Goal: Task Accomplishment & Management: Complete application form

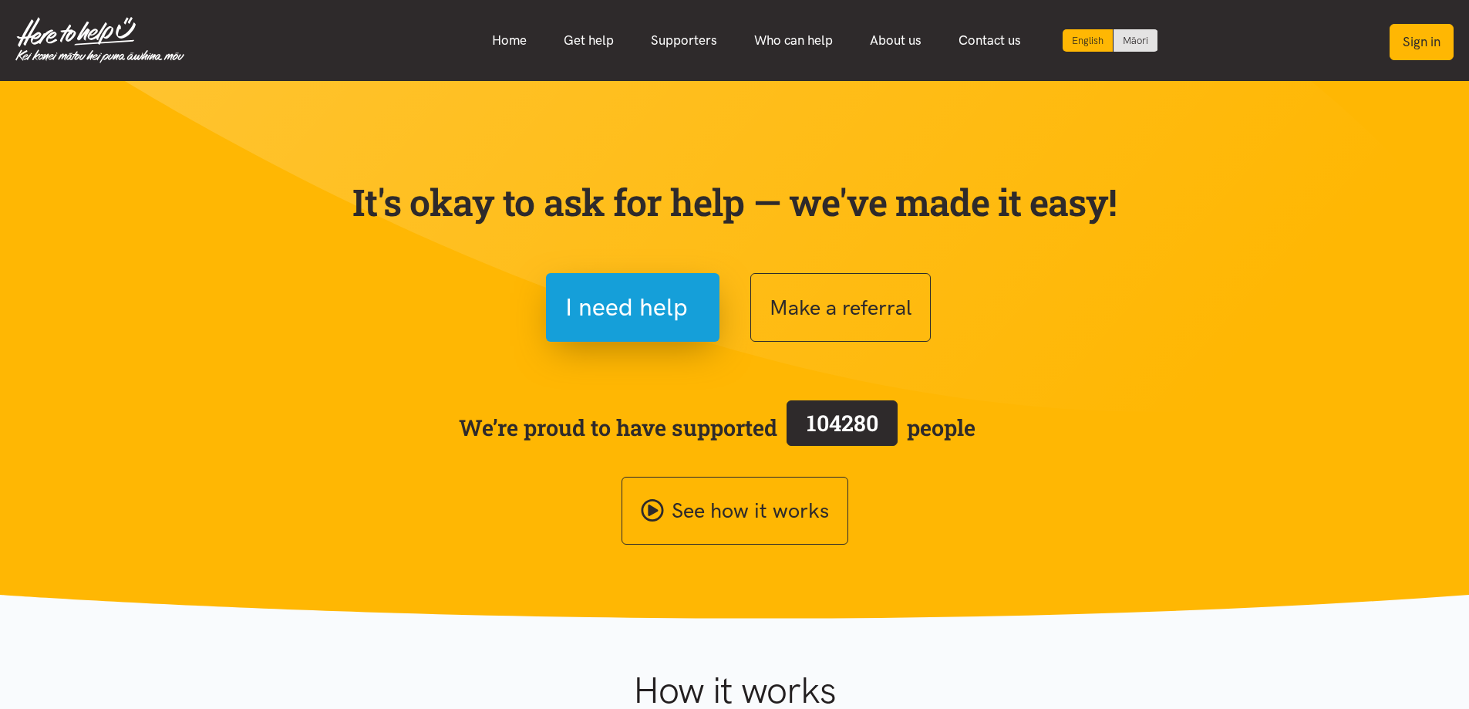
click at [1425, 34] on button "Sign in" at bounding box center [1421, 42] width 64 height 36
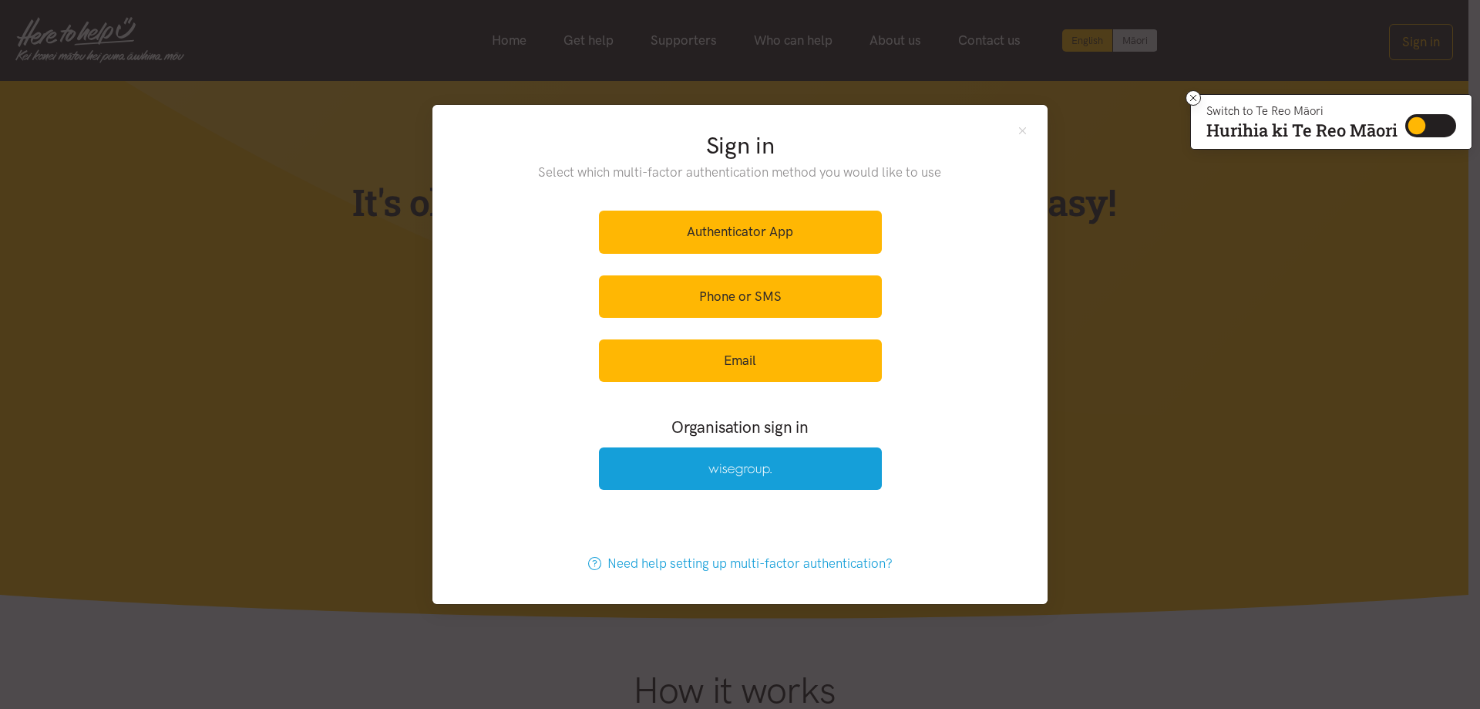
click at [1129, 402] on div "Sign in Select which multi-factor authentication method you would like to use A…" at bounding box center [740, 354] width 1480 height 709
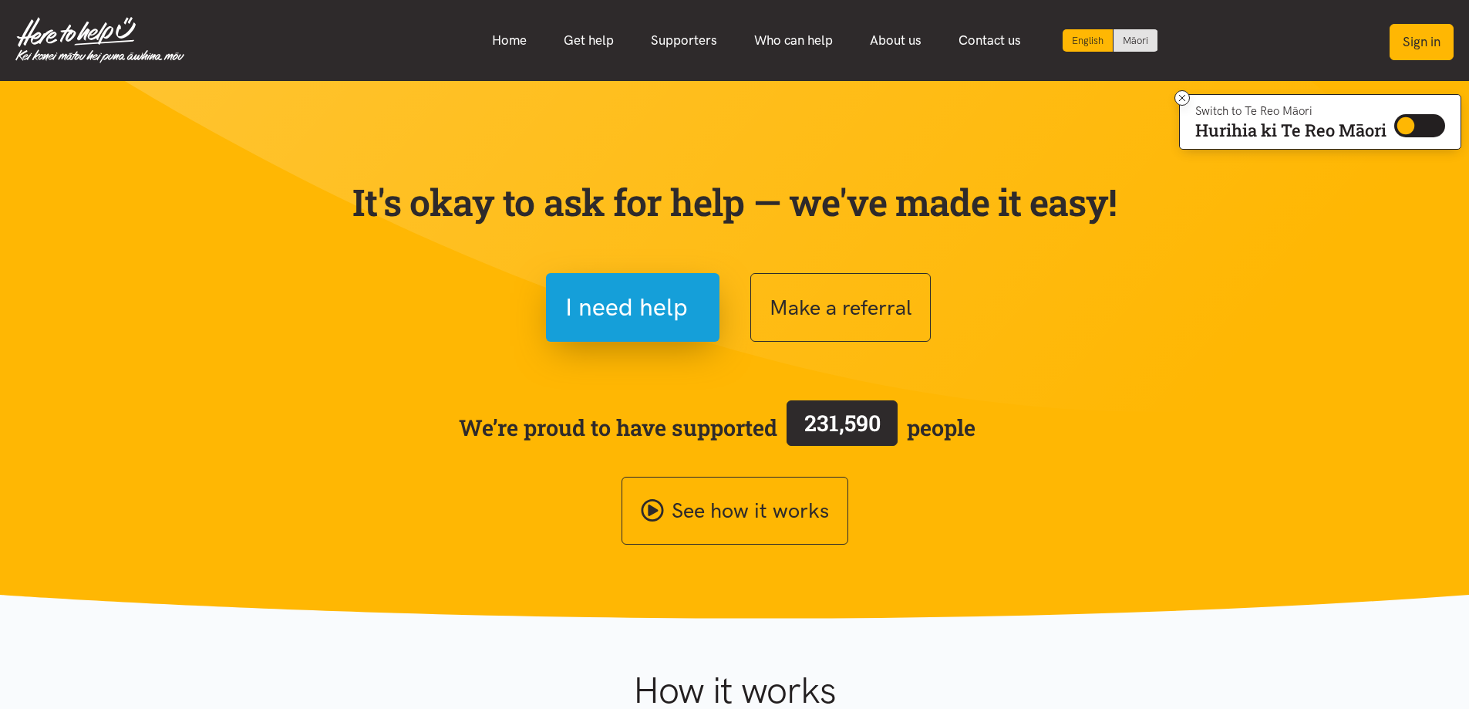
click at [1436, 42] on button "Sign in" at bounding box center [1421, 42] width 64 height 36
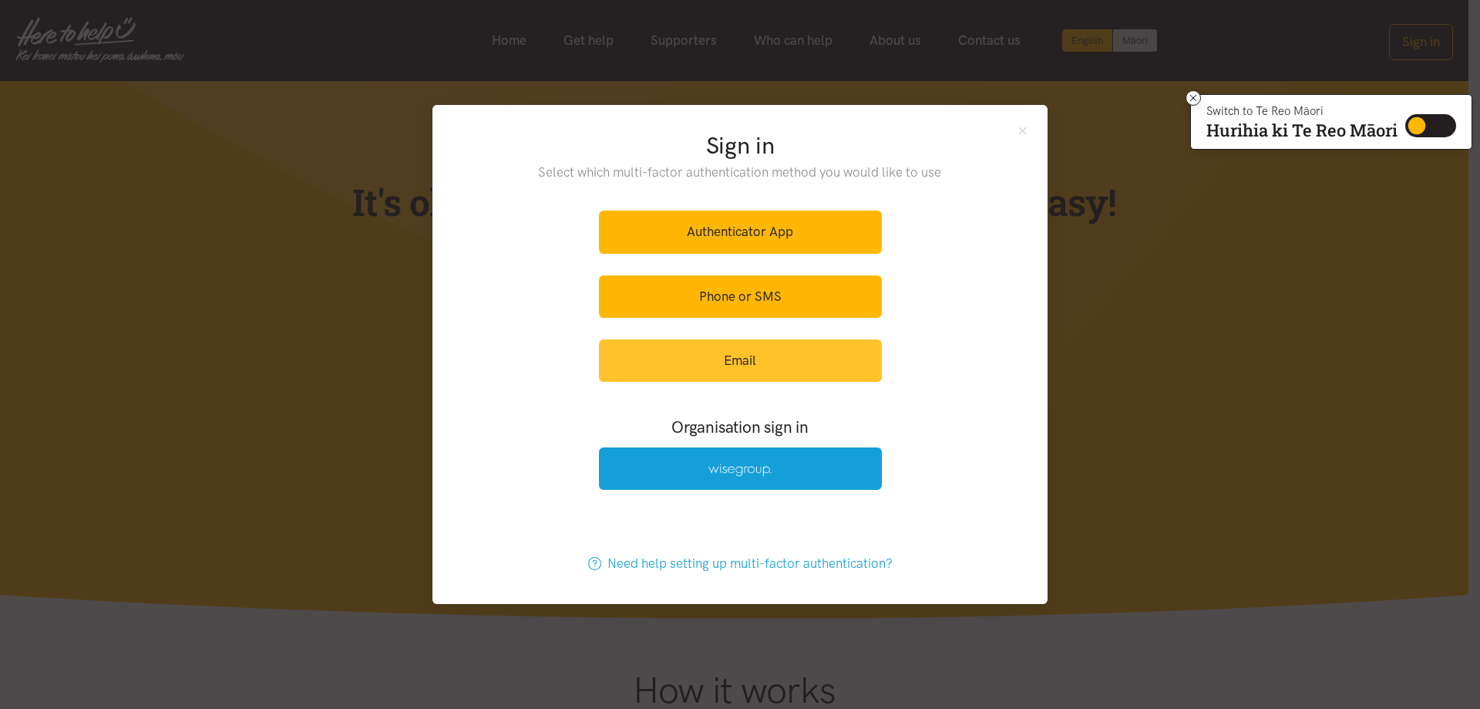
click at [825, 373] on link "Email" at bounding box center [740, 360] width 283 height 42
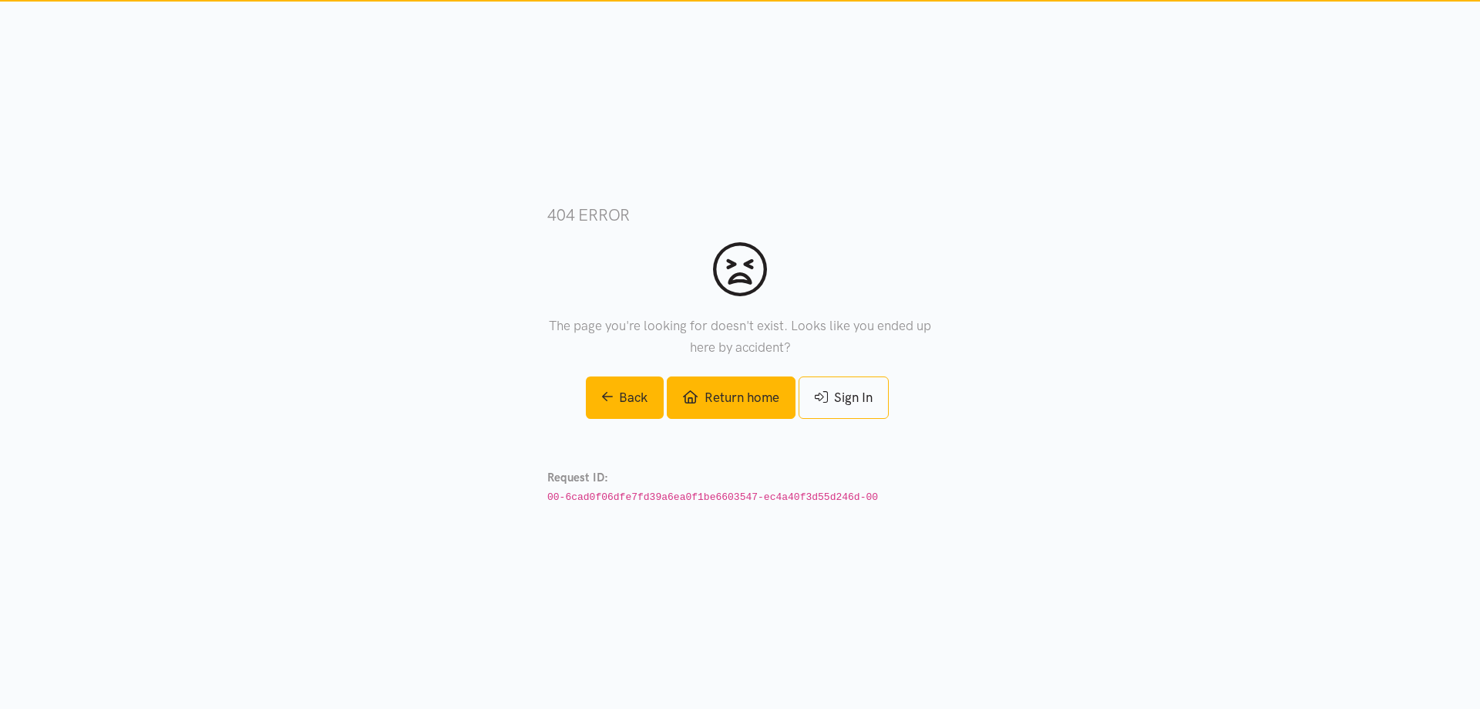
click at [709, 406] on link "Return home" at bounding box center [731, 397] width 128 height 42
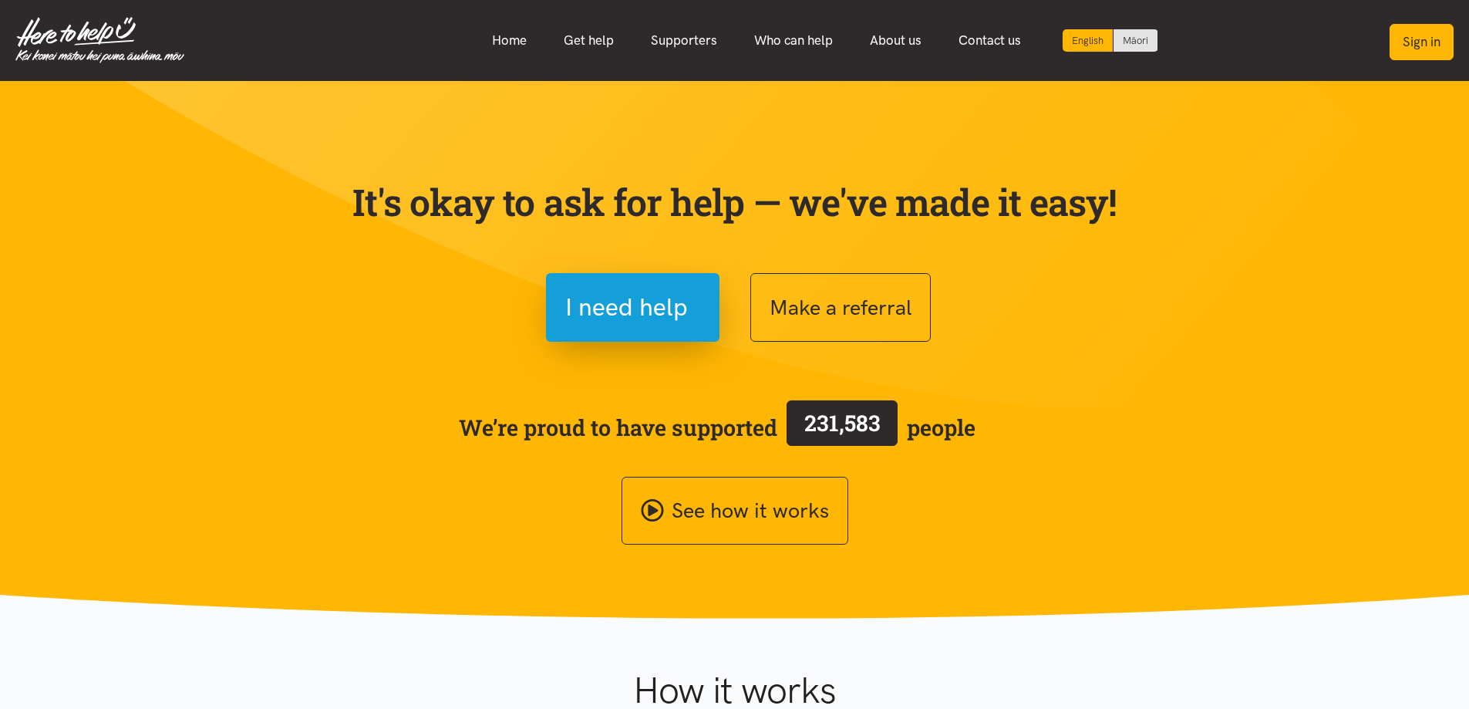
click at [1421, 39] on button "Sign in" at bounding box center [1421, 42] width 64 height 36
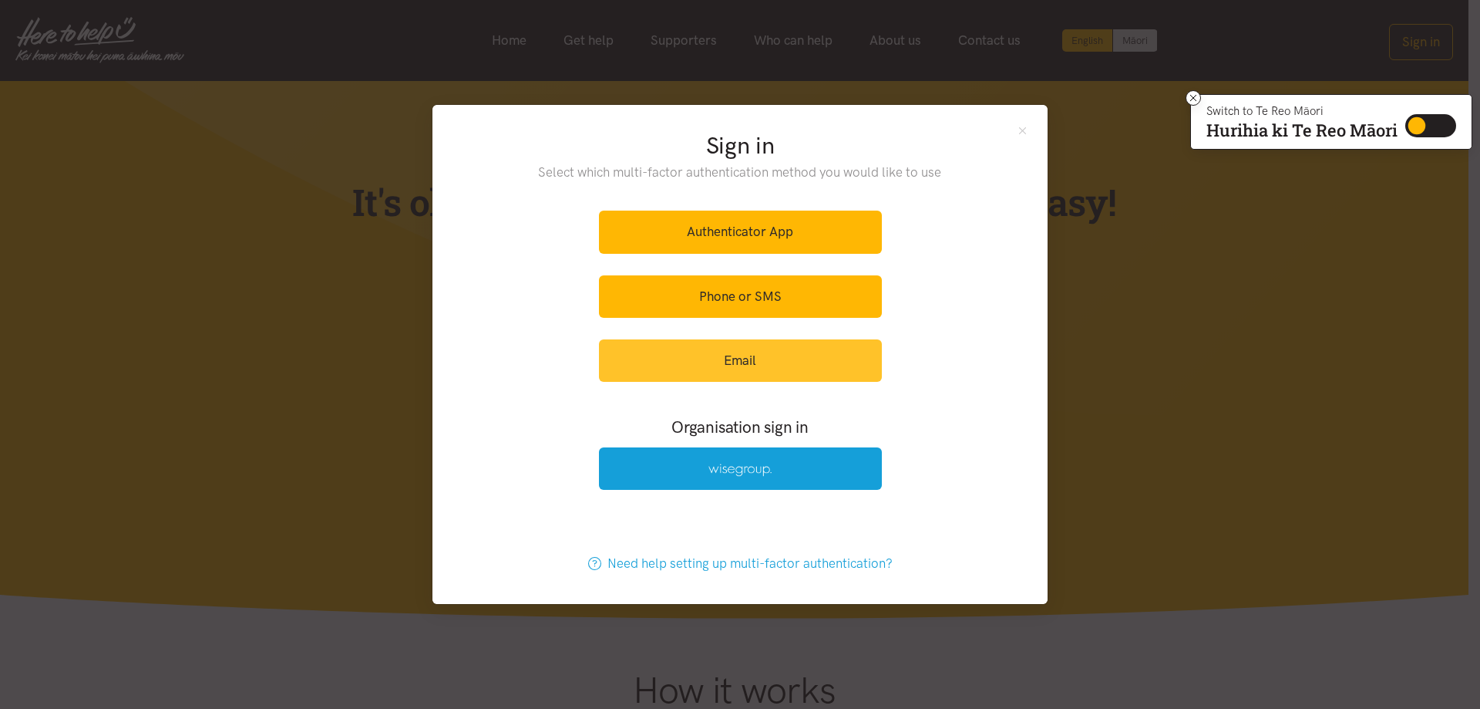
click at [830, 368] on link "Email" at bounding box center [740, 360] width 283 height 42
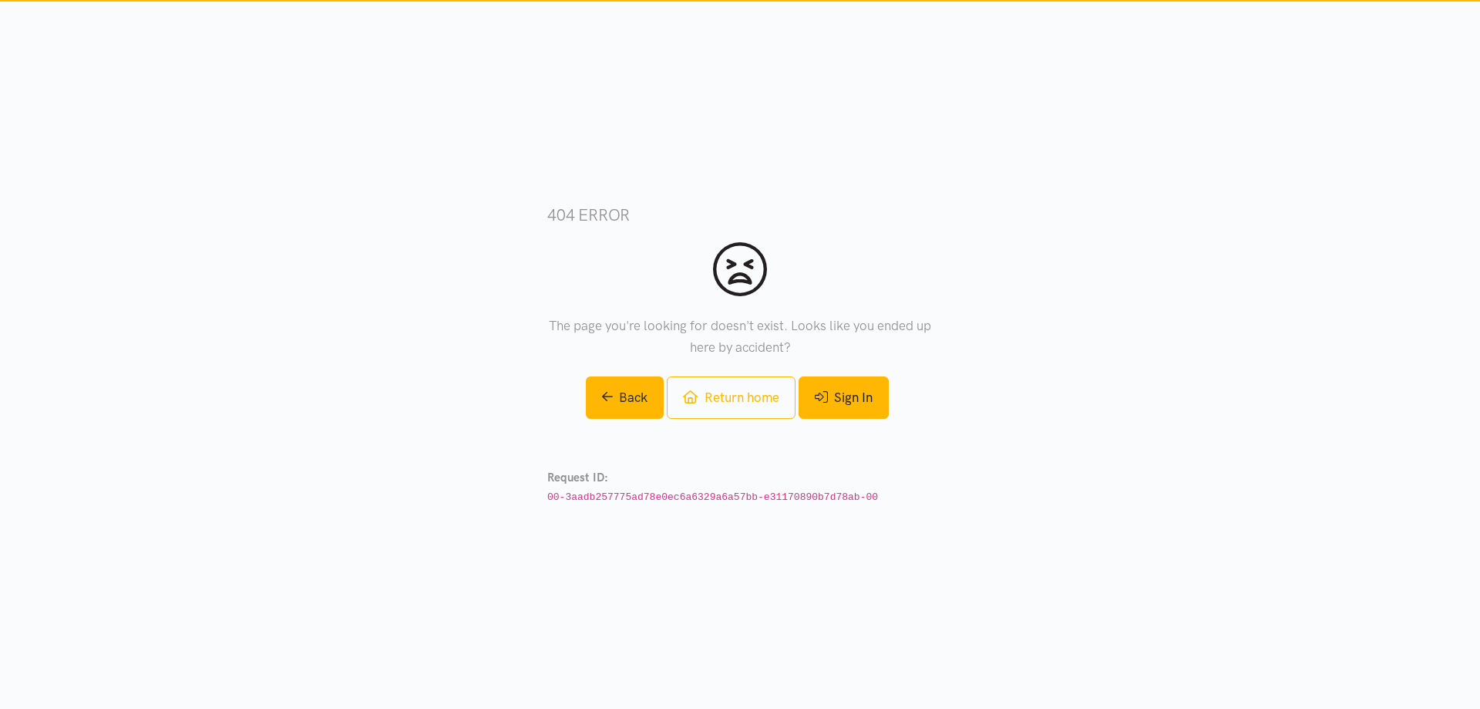
click at [855, 399] on link "Sign In" at bounding box center [844, 397] width 90 height 42
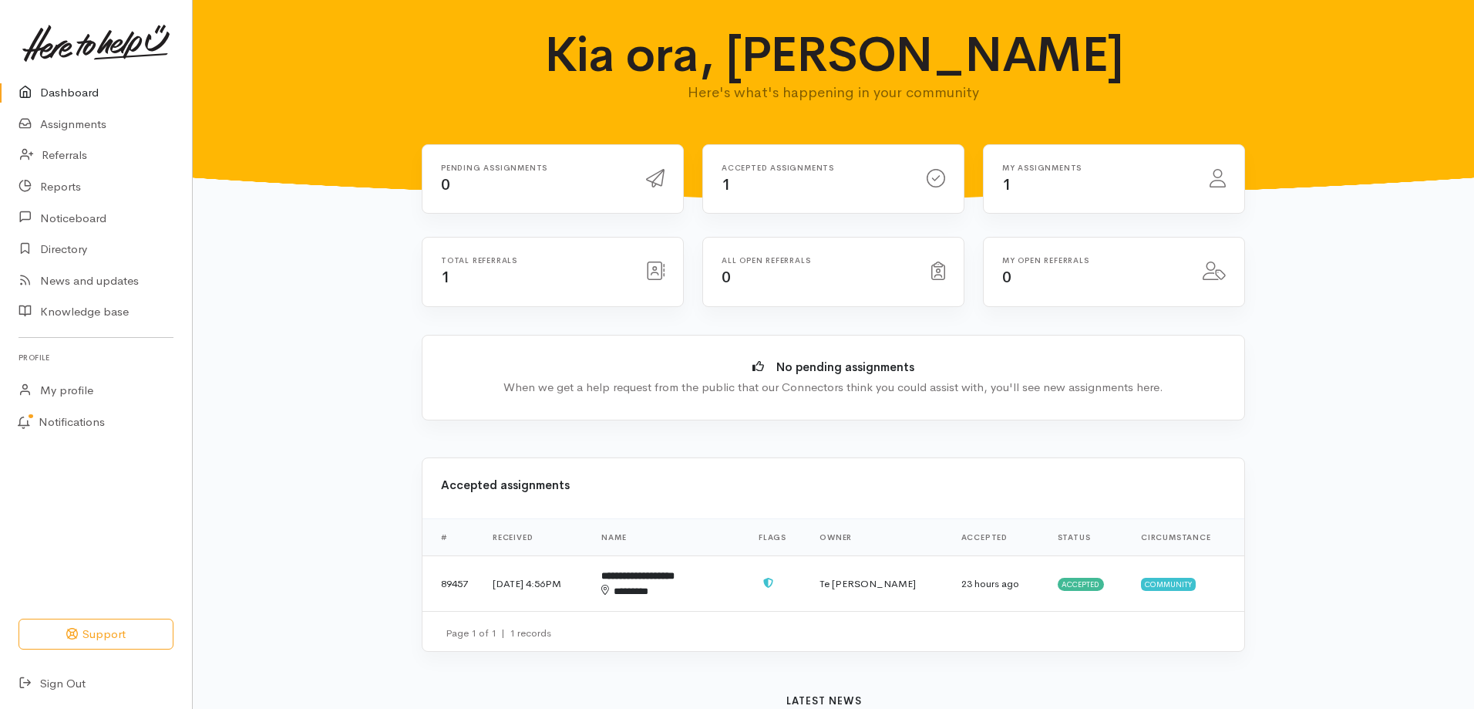
click at [506, 266] on div "Total referrals 1" at bounding box center [534, 272] width 205 height 32
click at [871, 589] on td "Te [PERSON_NAME]" at bounding box center [877, 584] width 141 height 56
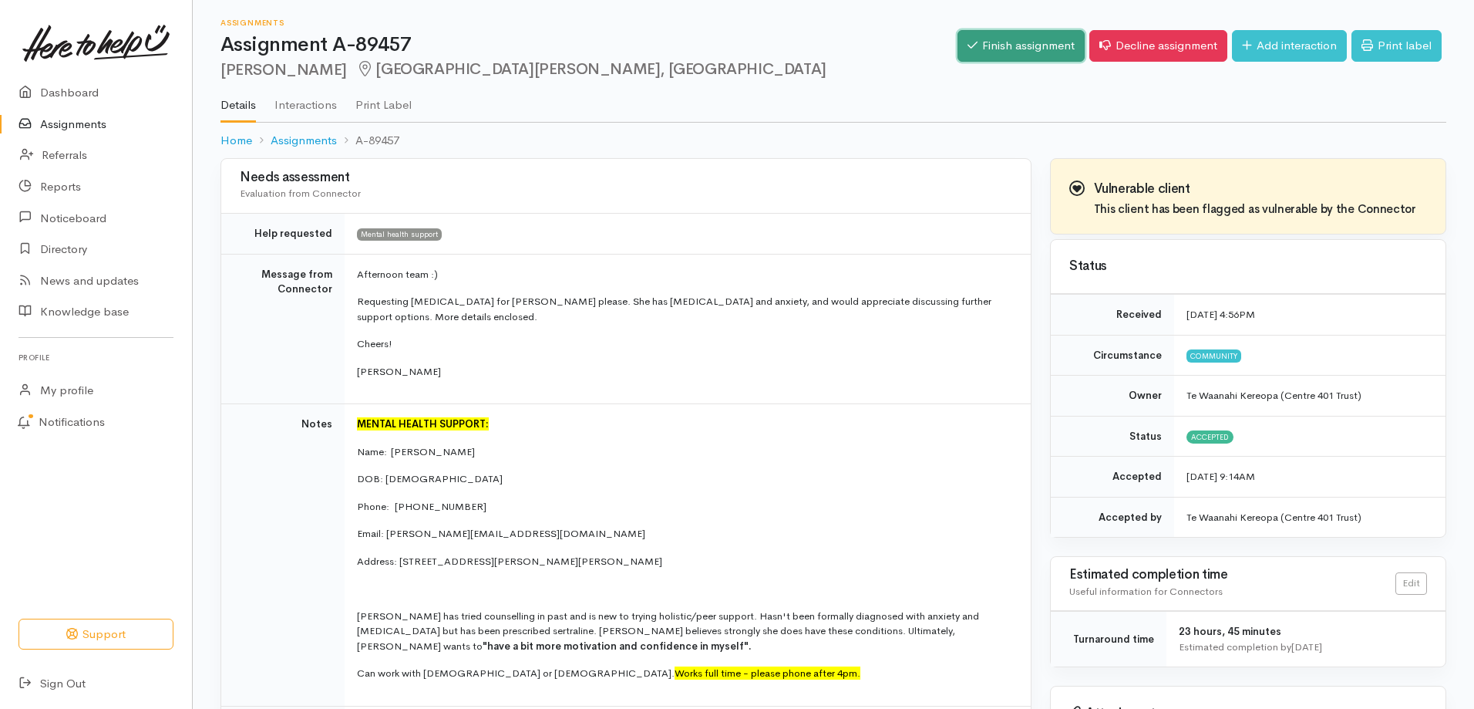
click at [1030, 43] on link "Finish assignment" at bounding box center [1021, 46] width 127 height 32
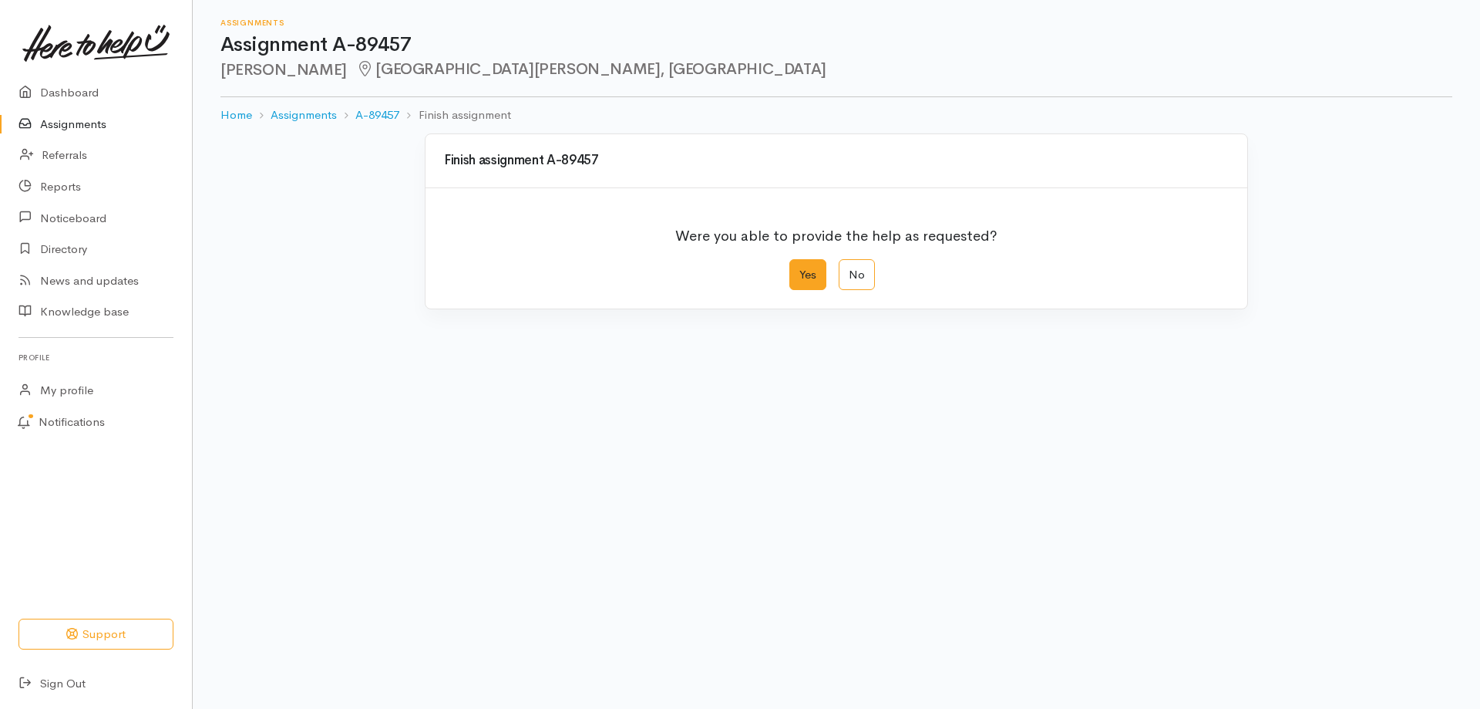
click at [809, 274] on label "Yes" at bounding box center [808, 275] width 37 height 32
click at [800, 269] on input "Yes" at bounding box center [795, 264] width 10 height 10
radio input "true"
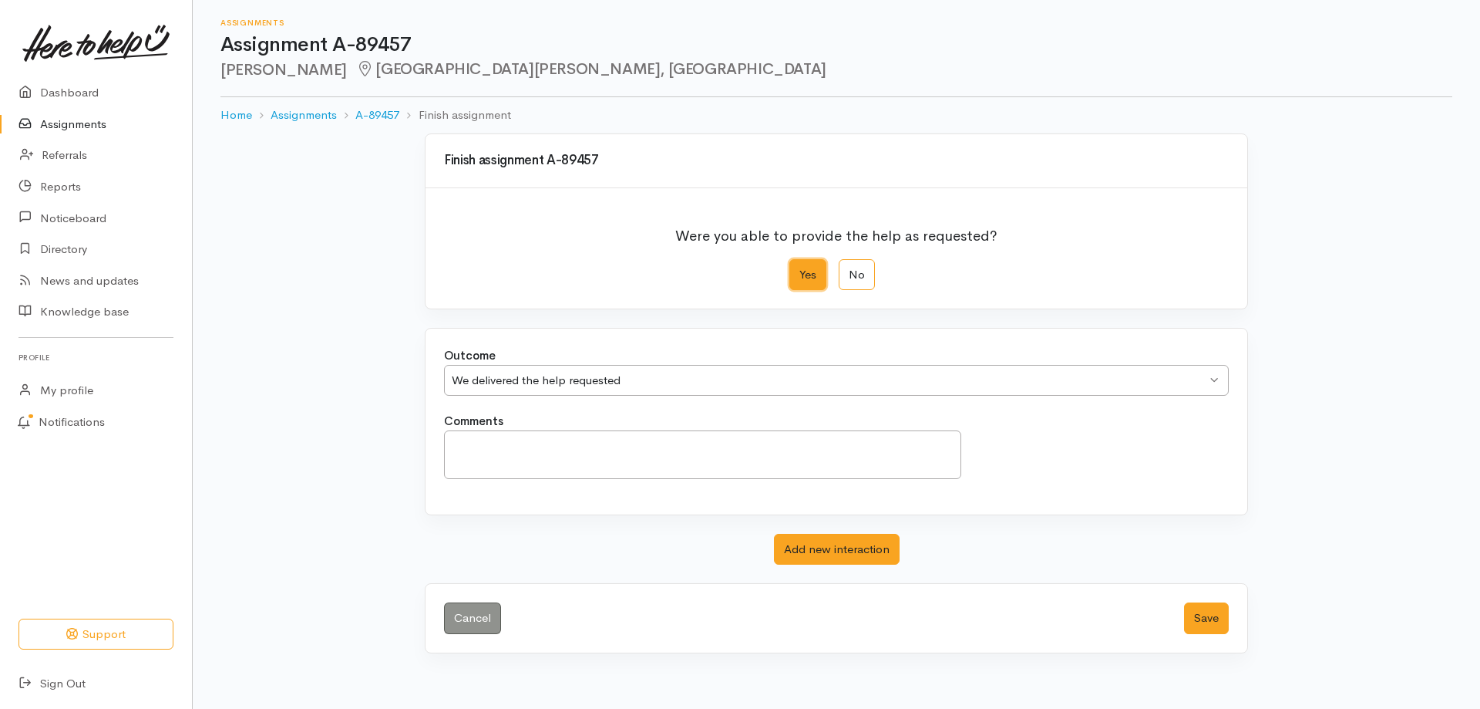
click at [598, 382] on div "We delivered the help requested" at bounding box center [829, 381] width 755 height 18
click at [607, 453] on textarea "Comments" at bounding box center [702, 454] width 517 height 49
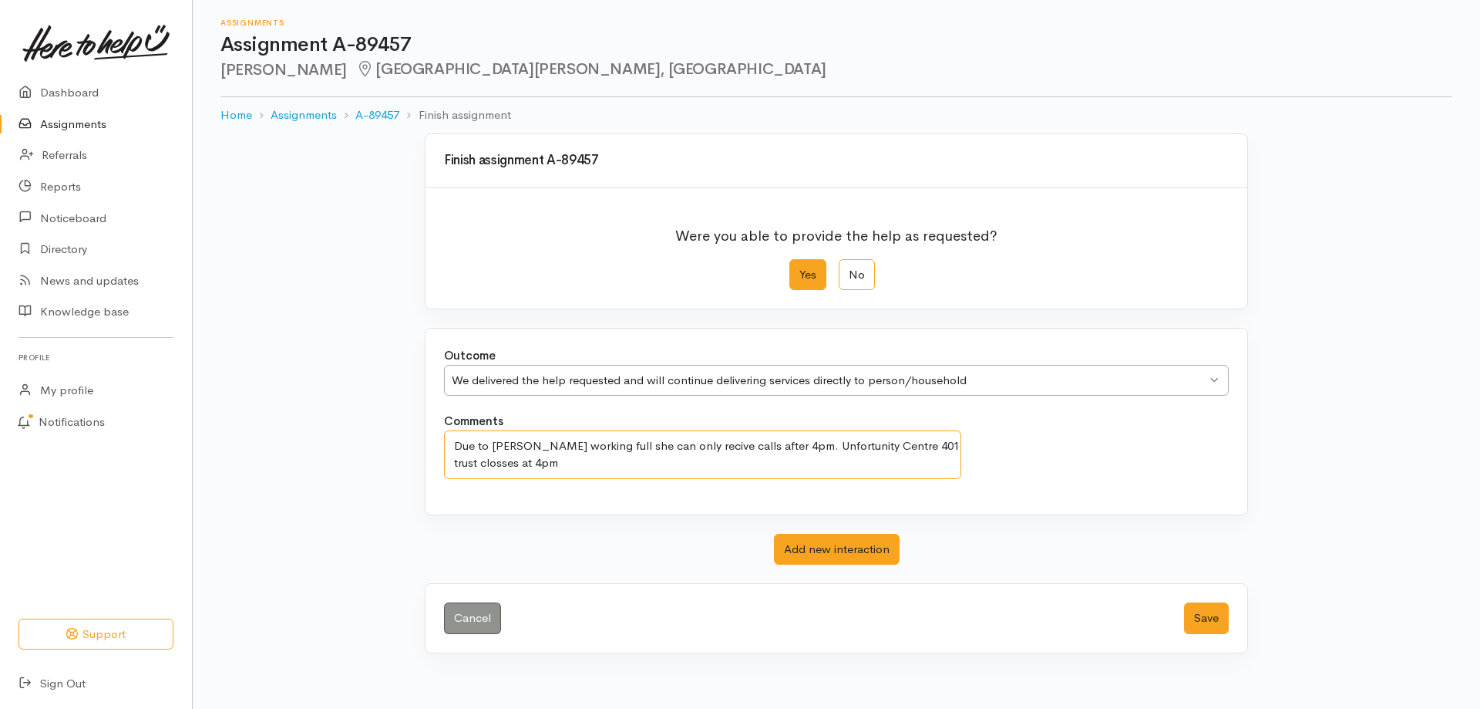
click at [498, 447] on textarea "Due to Jsmieleigh working full she can only recive calls after 4pm. Unfortunity…" at bounding box center [702, 454] width 517 height 49
drag, startPoint x: 839, startPoint y: 454, endPoint x: 800, endPoint y: 440, distance: 41.0
click at [800, 440] on textarea "Due to Jamieleigh working full she can only receive calls after 4pm. Unfortunit…" at bounding box center [702, 454] width 517 height 49
drag, startPoint x: 828, startPoint y: 447, endPoint x: 766, endPoint y: 462, distance: 63.4
click at [766, 462] on textarea "Due to Jamieleigh working full she can only receive calls after 4pm. Unfortunit…" at bounding box center [702, 454] width 517 height 49
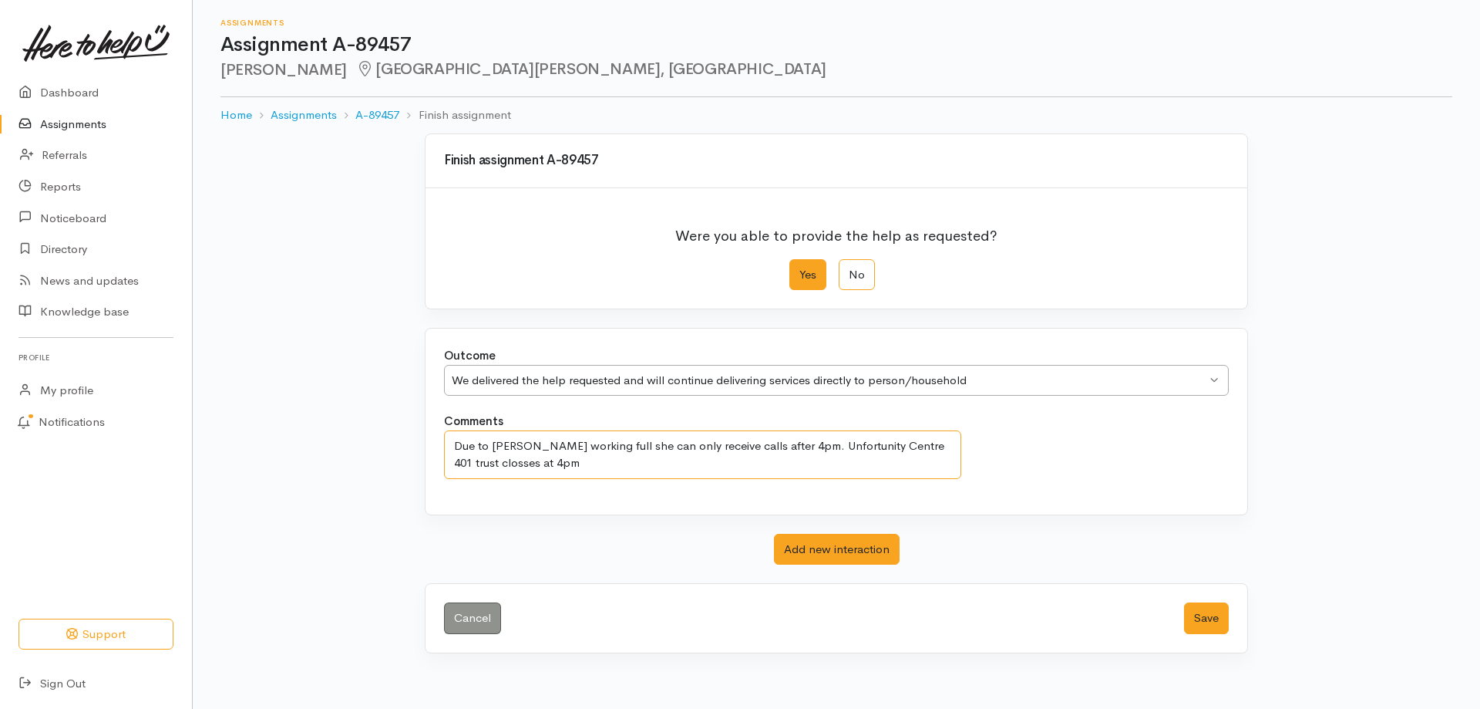
click at [807, 447] on textarea "Due to Jamieleigh working full she can only receive calls after 4pm. Unfortunit…" at bounding box center [702, 454] width 517 height 49
drag, startPoint x: 819, startPoint y: 444, endPoint x: 793, endPoint y: 463, distance: 31.9
click at [793, 466] on textarea "Due to Jamieleigh working full she can only receive calls after 4pm. Unfortunit…" at bounding box center [702, 454] width 517 height 49
click at [481, 465] on textarea "Due to Jamieleigh working full she can only receive calls after 4pm. Unfortunit…" at bounding box center [702, 454] width 517 height 49
click at [550, 468] on textarea "Due to Jamieleigh working full she can only receive calls after 4pm. Unfortunit…" at bounding box center [702, 454] width 517 height 49
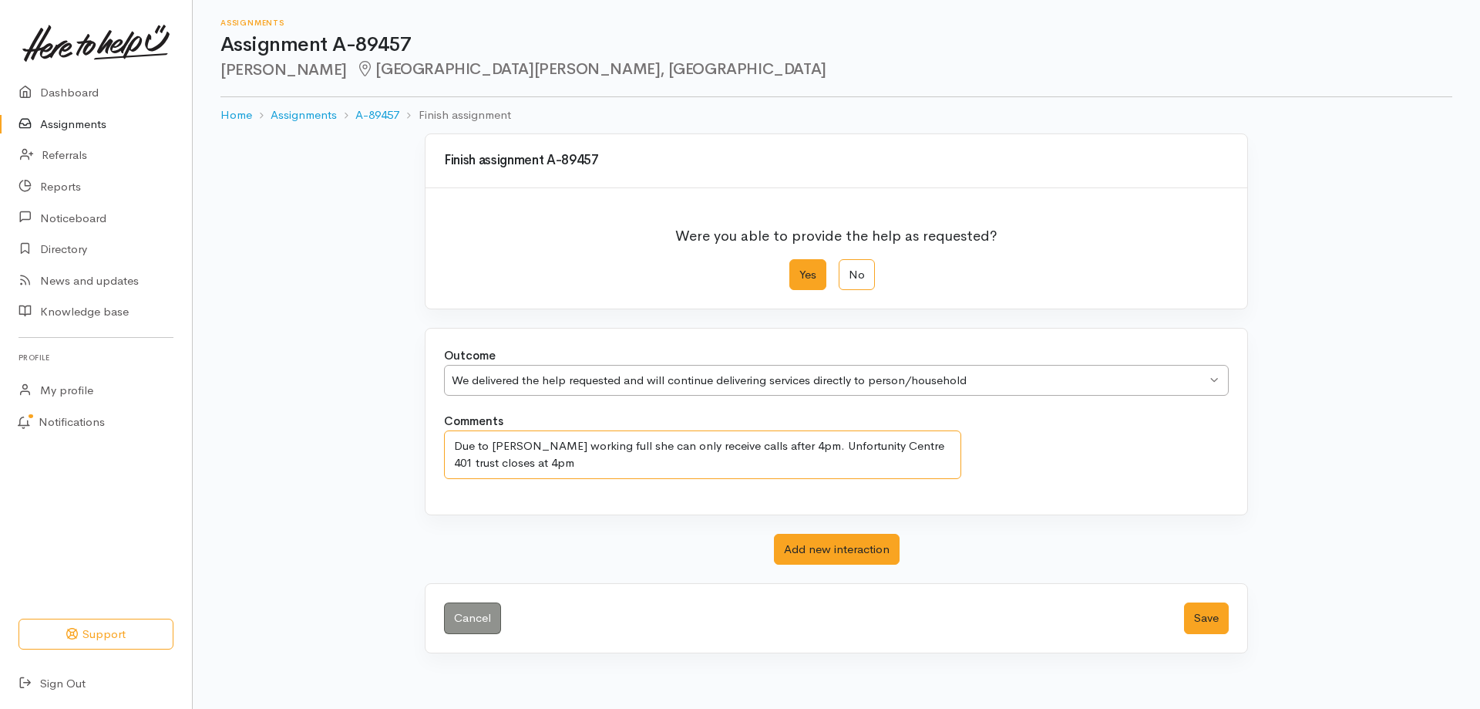
click at [547, 446] on textarea "Due to Jamieleigh working full she can only receive calls after 4pm. Unfortunit…" at bounding box center [702, 454] width 517 height 49
drag, startPoint x: 826, startPoint y: 446, endPoint x: 793, endPoint y: 473, distance: 42.7
click at [793, 473] on textarea "Due to Jamieleigh working full she can only receive calls after 4pm. Unfortunit…" at bounding box center [702, 454] width 517 height 49
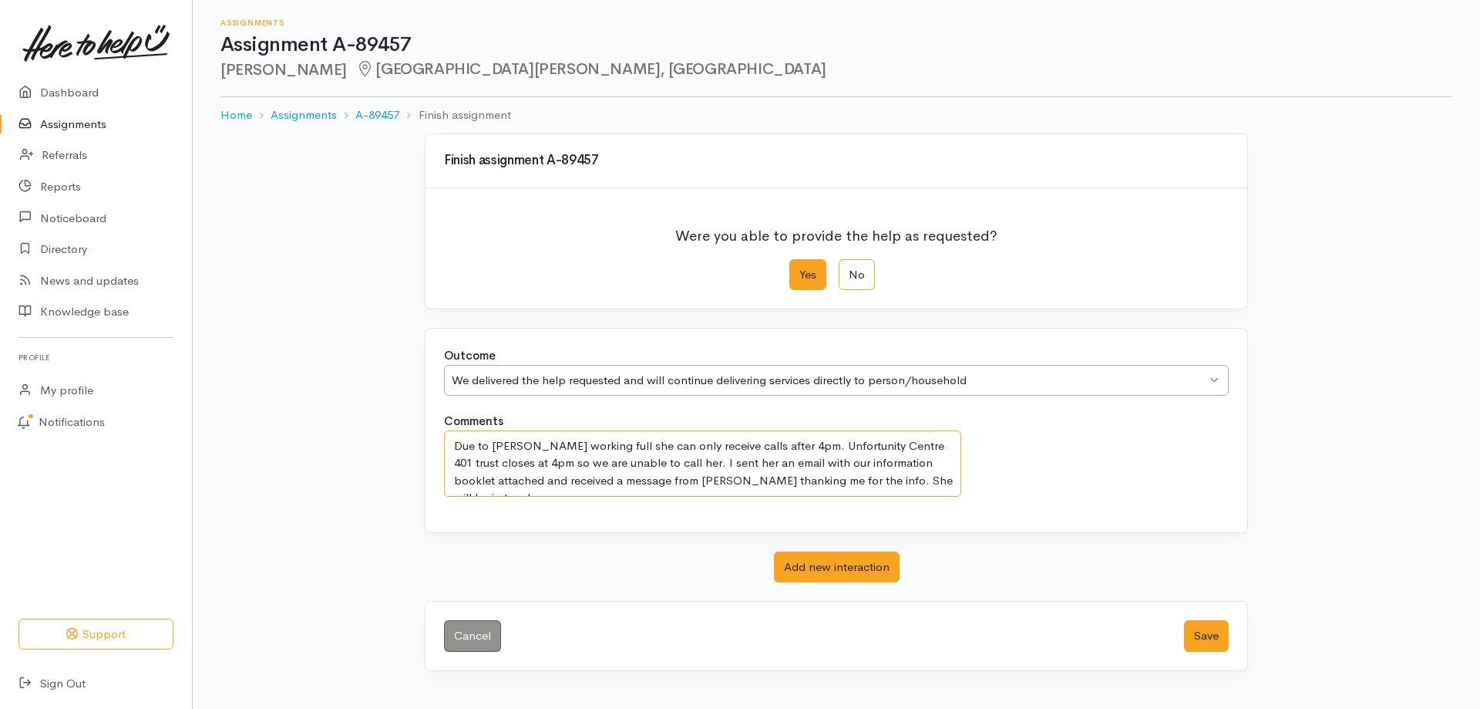
click at [947, 480] on textarea "Due to Jamieleigh working full she can only receive calls after 4pm. Unfortunit…" at bounding box center [702, 463] width 517 height 66
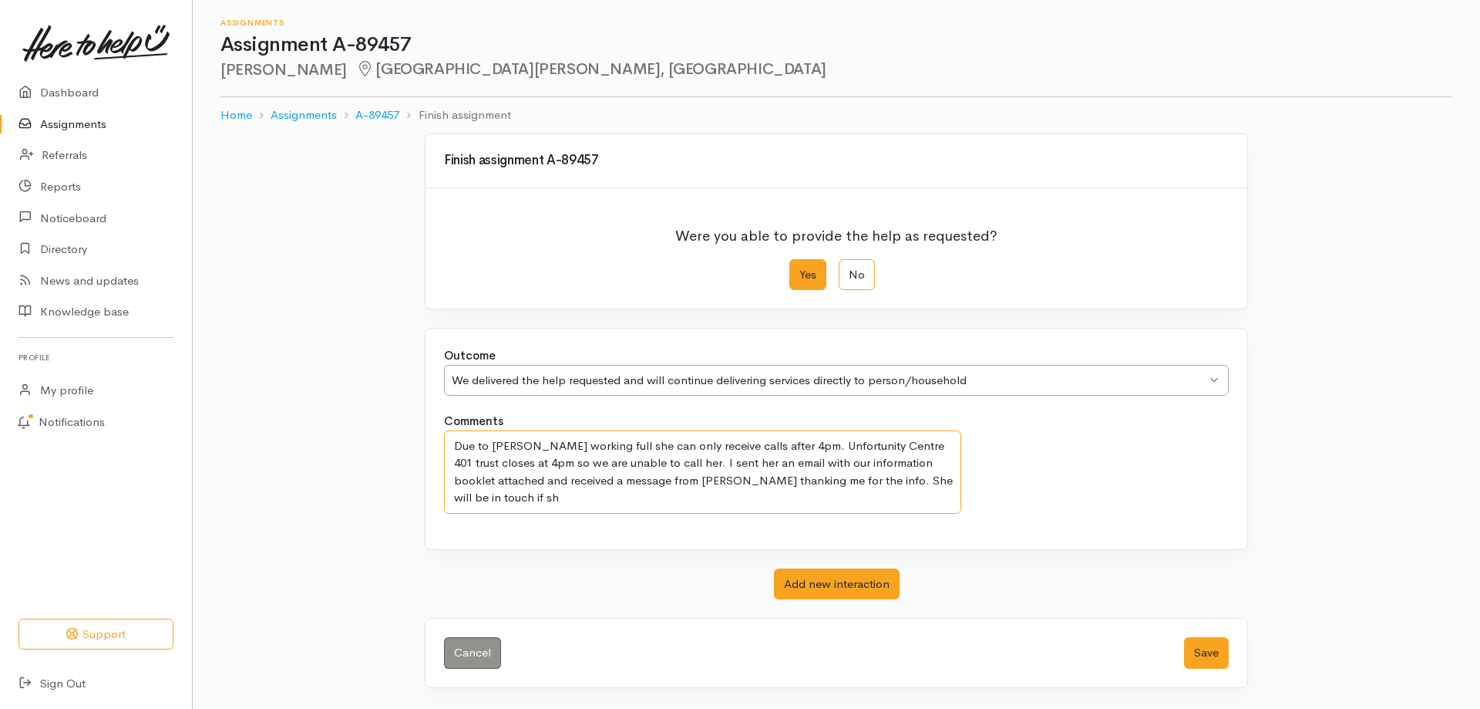
click at [544, 463] on textarea "Due to Jamieleigh working full she can only receive calls after 4pm. Unfortunit…" at bounding box center [702, 471] width 517 height 83
drag, startPoint x: 659, startPoint y: 466, endPoint x: 631, endPoint y: 468, distance: 28.6
click at [631, 468] on textarea "Due to Jamieleigh working full she can only receive calls after 4pm. Unfortunit…" at bounding box center [702, 471] width 517 height 83
click at [540, 464] on textarea "Due to Jamieleigh working full she can only receive calls after 4pm. Unfortunit…" at bounding box center [702, 471] width 517 height 83
click at [523, 498] on textarea "Due to Jamieleigh working full she can only receive calls after 4pm. Unfortunit…" at bounding box center [702, 471] width 517 height 83
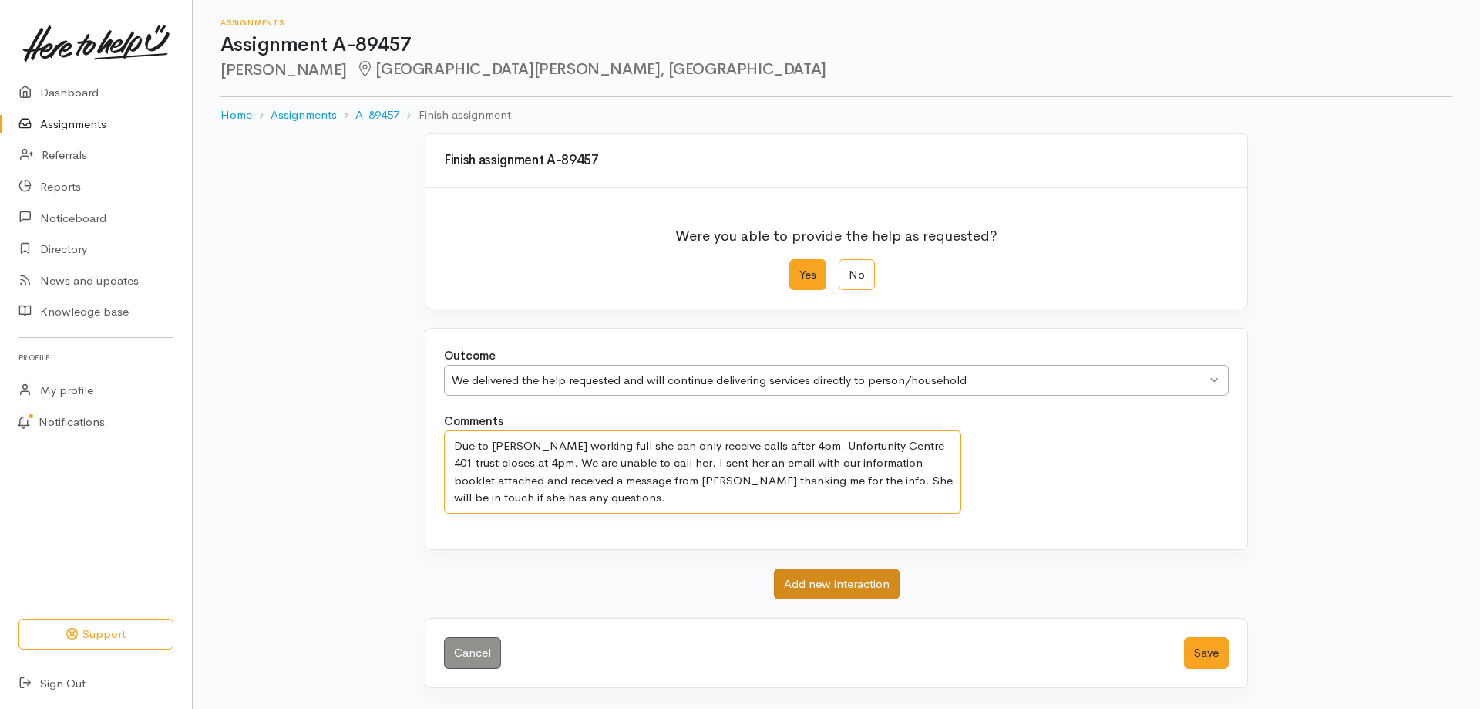
type textarea "Due to Jamieleigh working full she can only receive calls after 4pm. Unfortunit…"
click at [811, 587] on button "Add new interaction" at bounding box center [837, 584] width 126 height 32
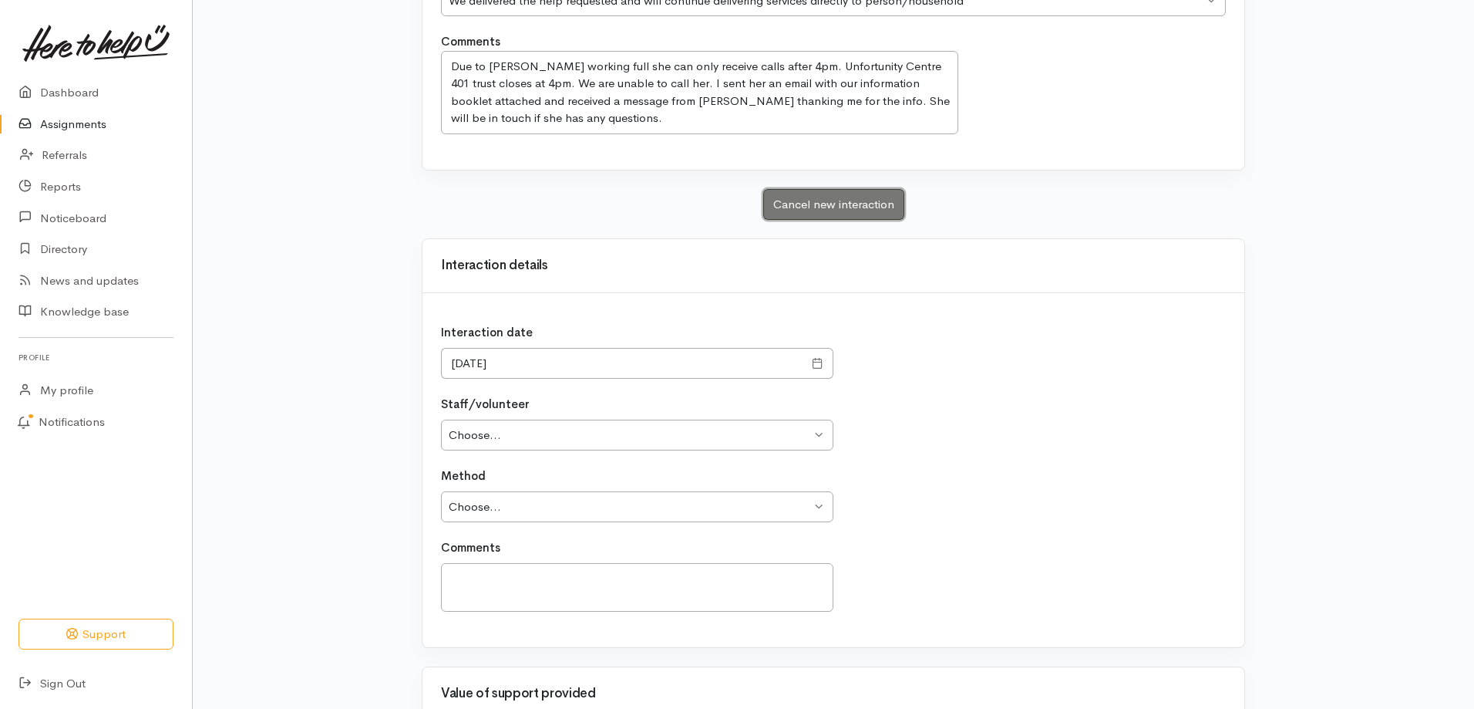
scroll to position [385, 0]
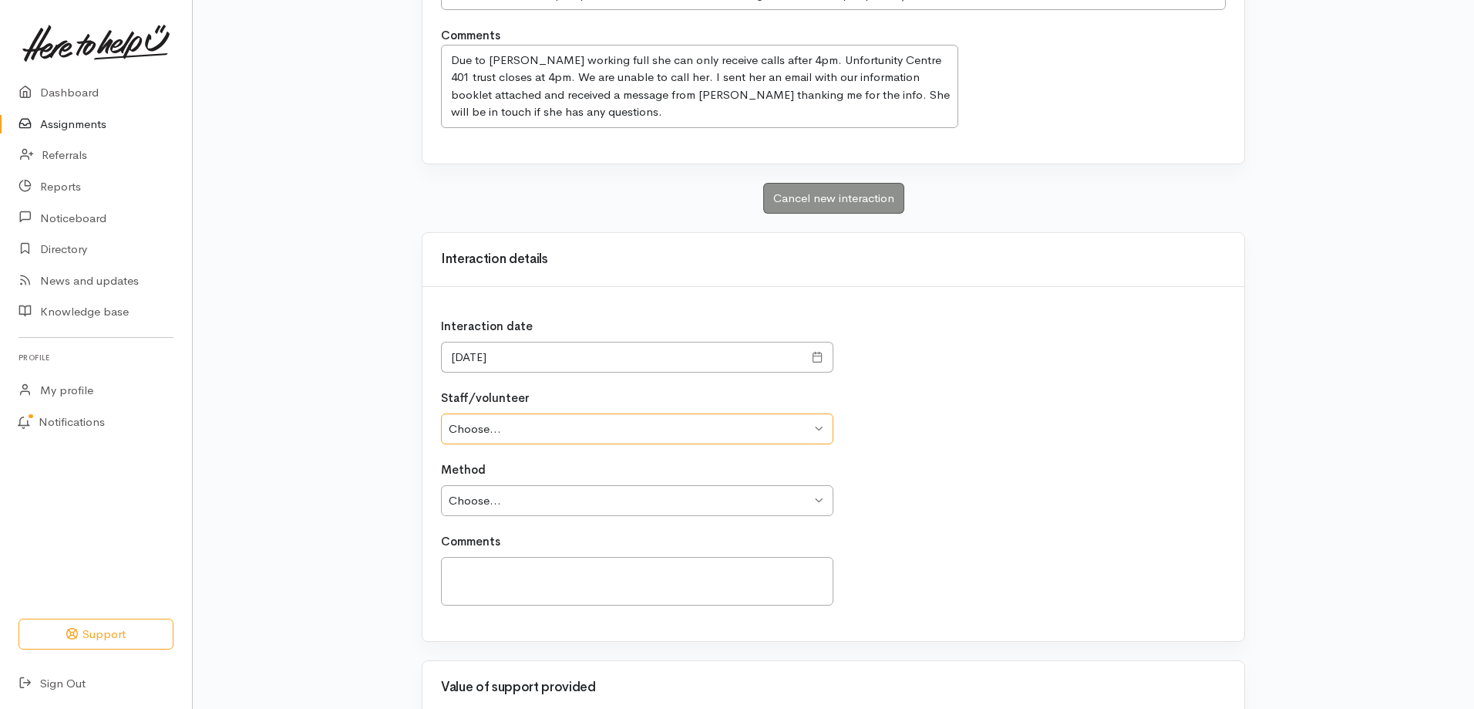
click at [644, 433] on select "Choose... Iylla Harvey Iylla Harvey Te Waanahi Kereopa" at bounding box center [637, 429] width 392 height 32
select select "2556"
click at [441, 413] on select "Choose... Iylla Harvey Iylla Harvey Te Waanahi Kereopa" at bounding box center [637, 429] width 392 height 32
click at [585, 496] on select "Choose... Phone Visit Other" at bounding box center [637, 501] width 392 height 32
select select "3"
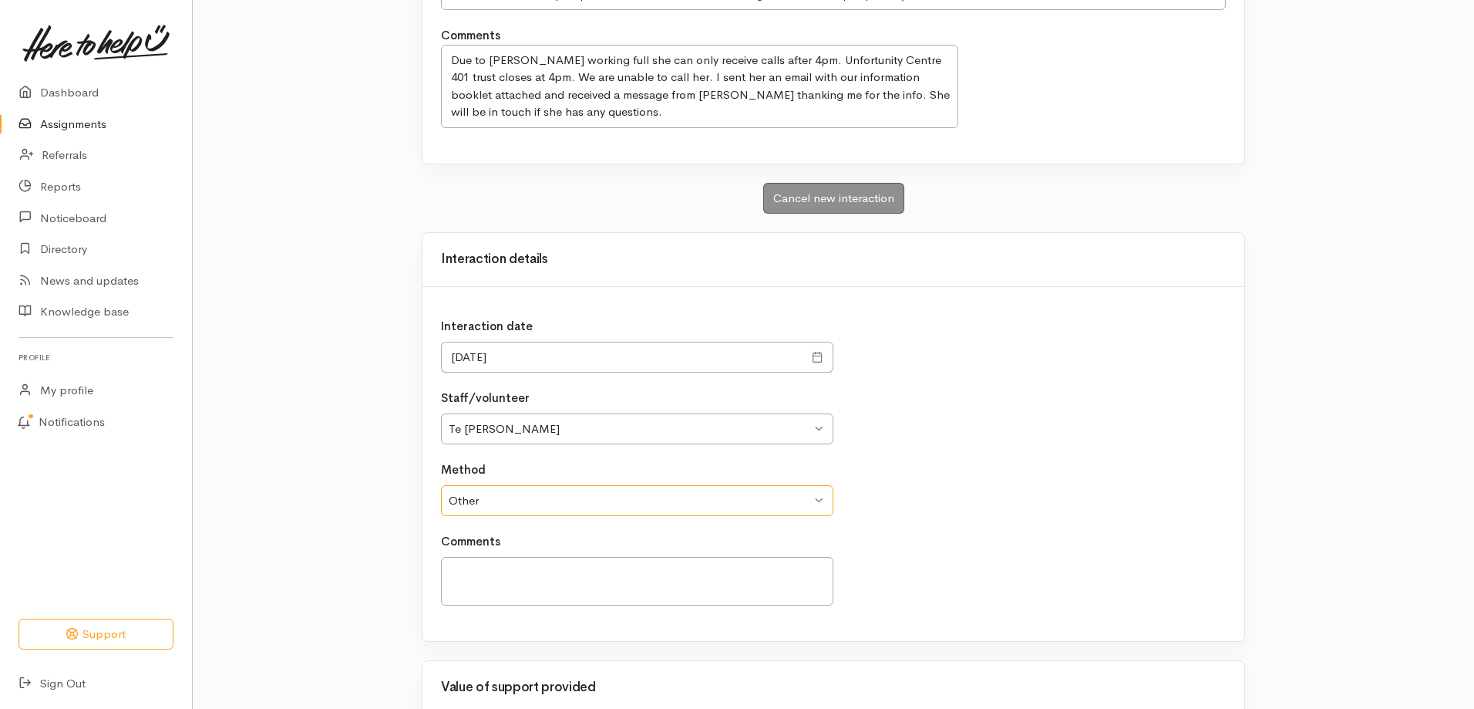
click at [441, 485] on select "Choose... Phone Visit Other" at bounding box center [637, 501] width 392 height 32
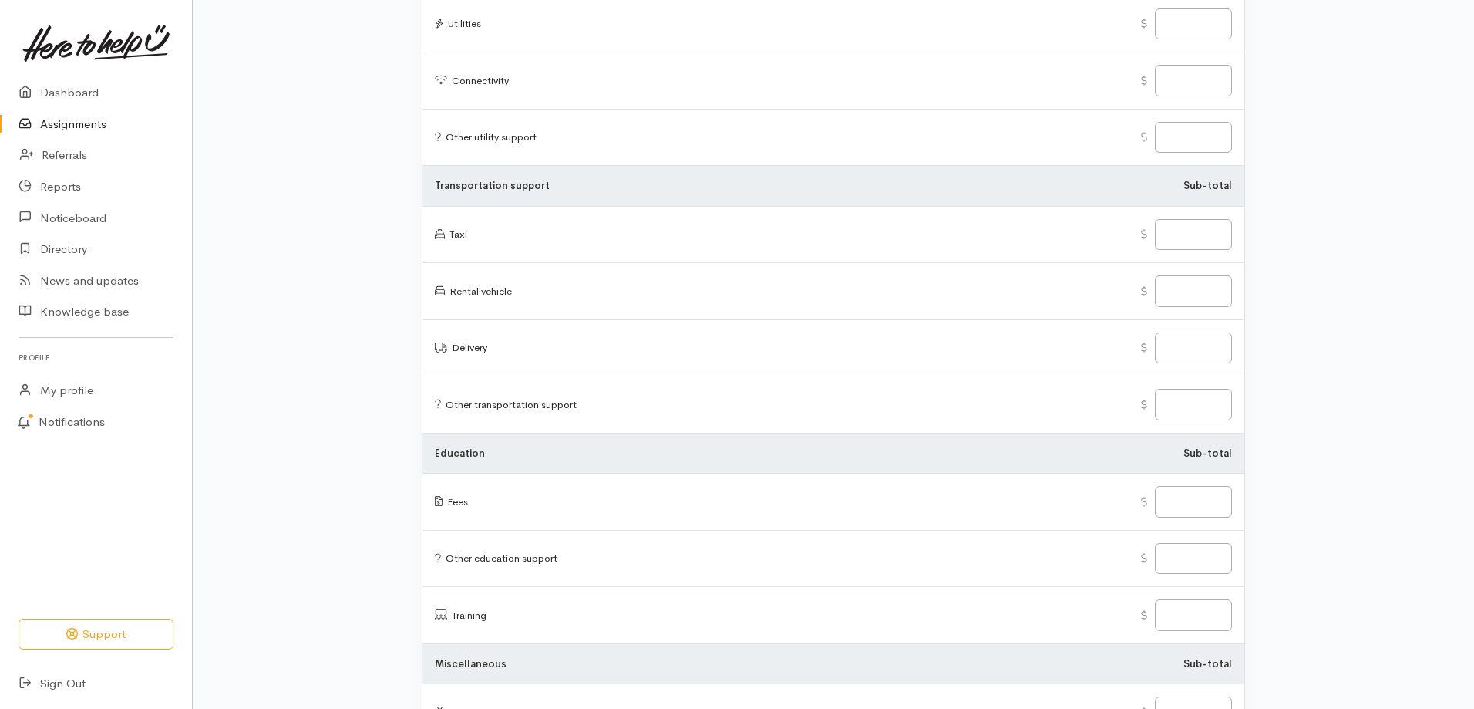
scroll to position [2347, 0]
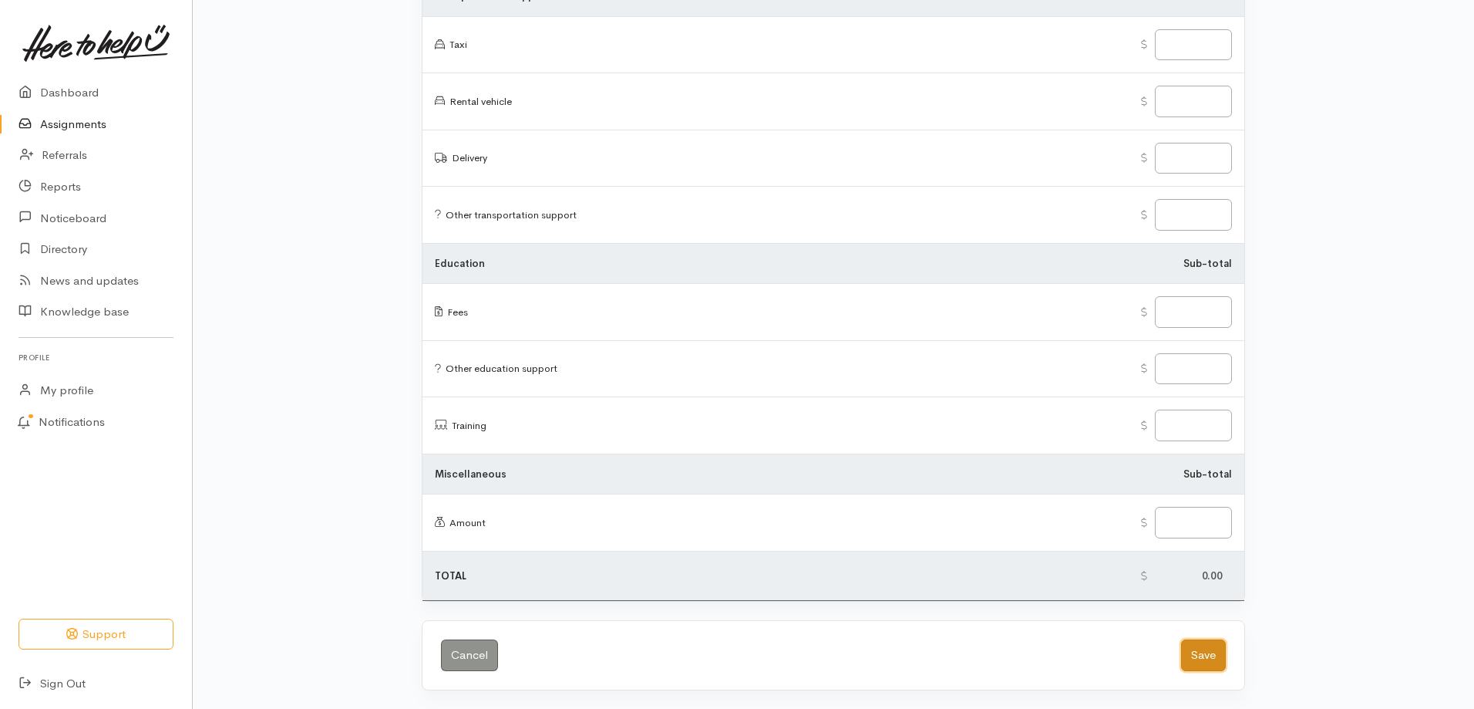
click at [1198, 648] on button "Save" at bounding box center [1203, 655] width 45 height 32
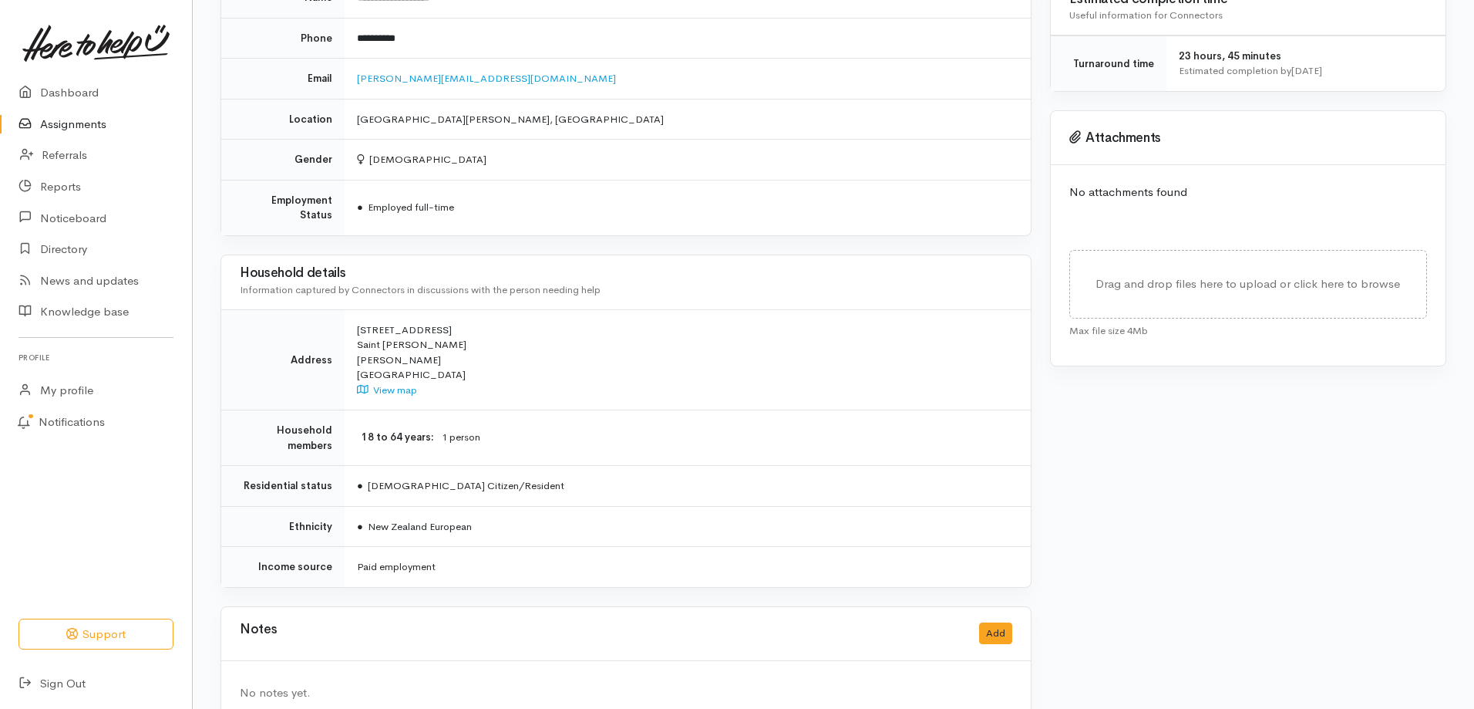
scroll to position [863, 0]
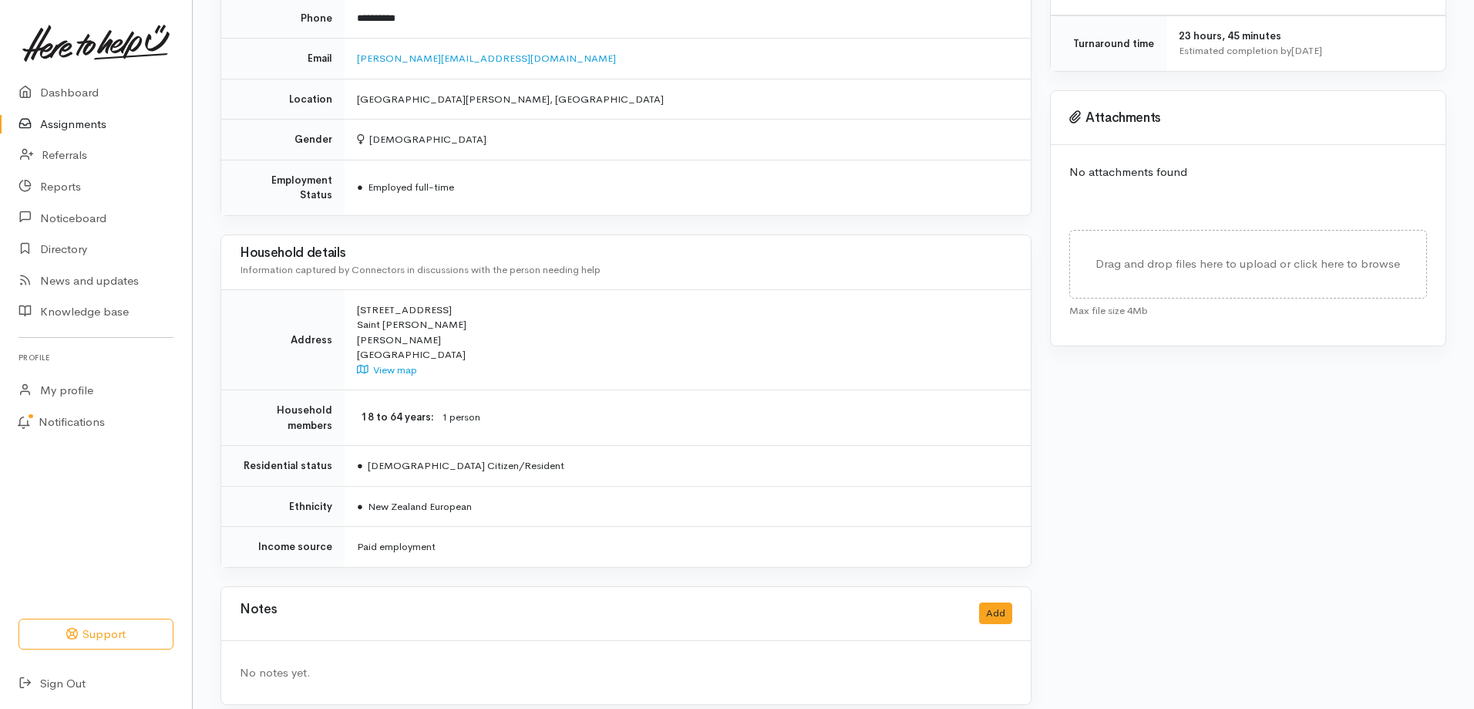
click at [79, 127] on link "Assignments" at bounding box center [96, 125] width 192 height 32
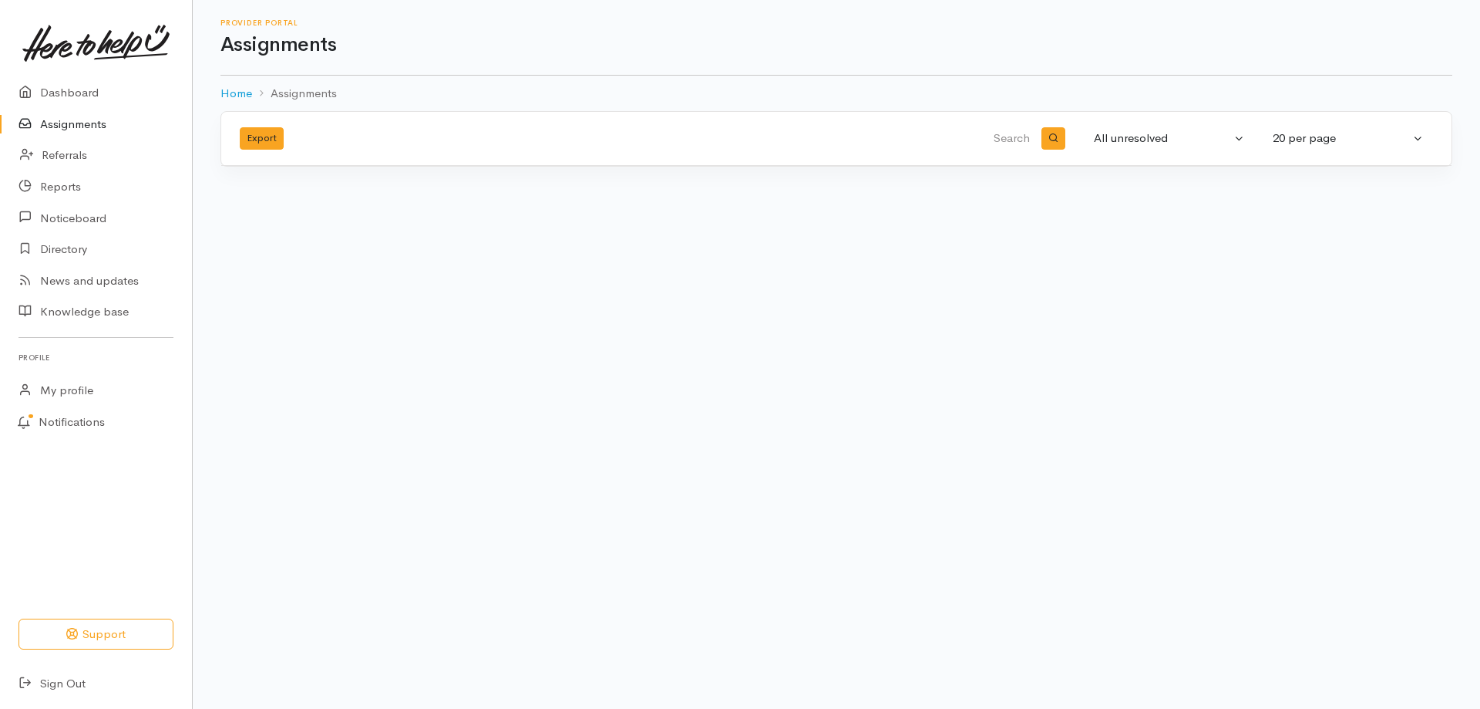
drag, startPoint x: 0, startPoint y: 0, endPoint x: 290, endPoint y: 393, distance: 488.5
click at [290, 393] on body "Support Your 'Here to help u' liaison Your contact within the 'Here to help u' …" at bounding box center [740, 354] width 1480 height 709
click at [63, 391] on link "My profile" at bounding box center [96, 391] width 192 height 32
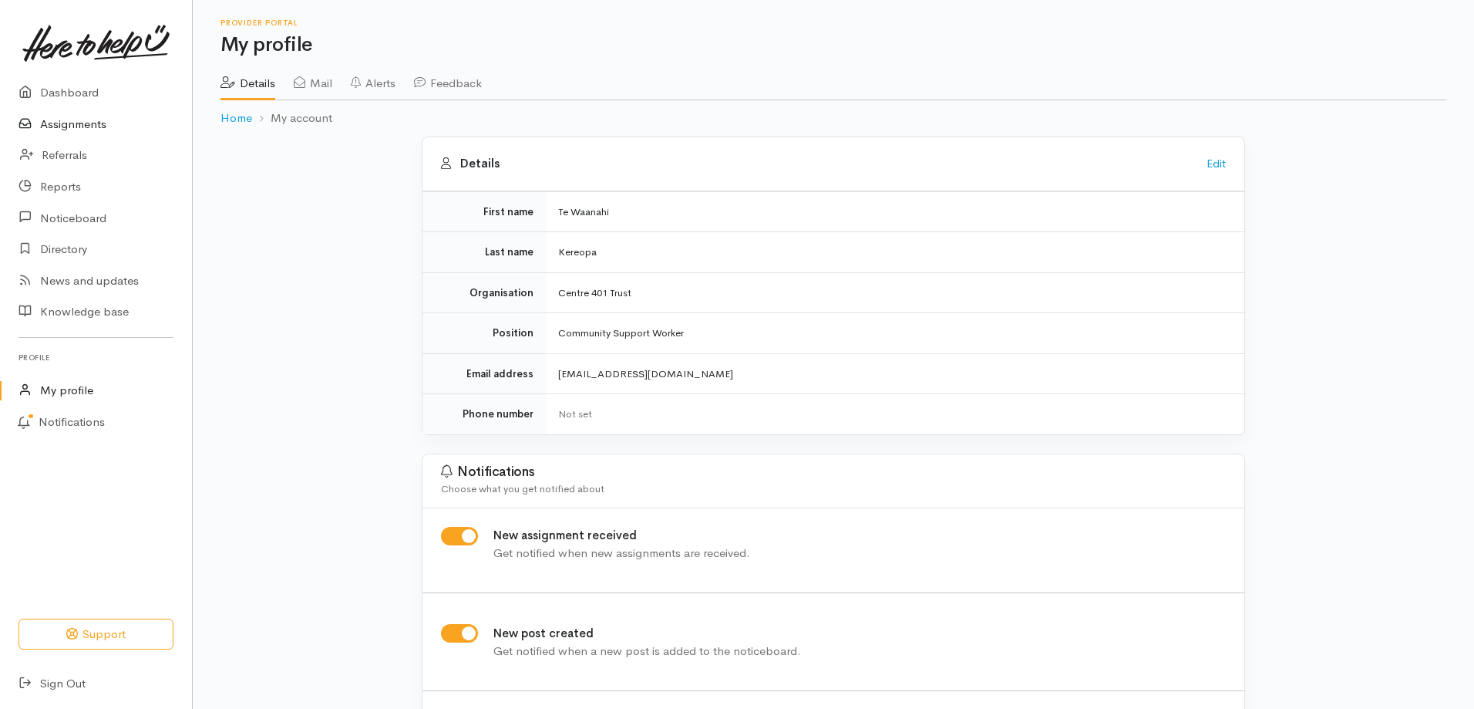
click at [84, 125] on link "Assignments" at bounding box center [96, 125] width 192 height 32
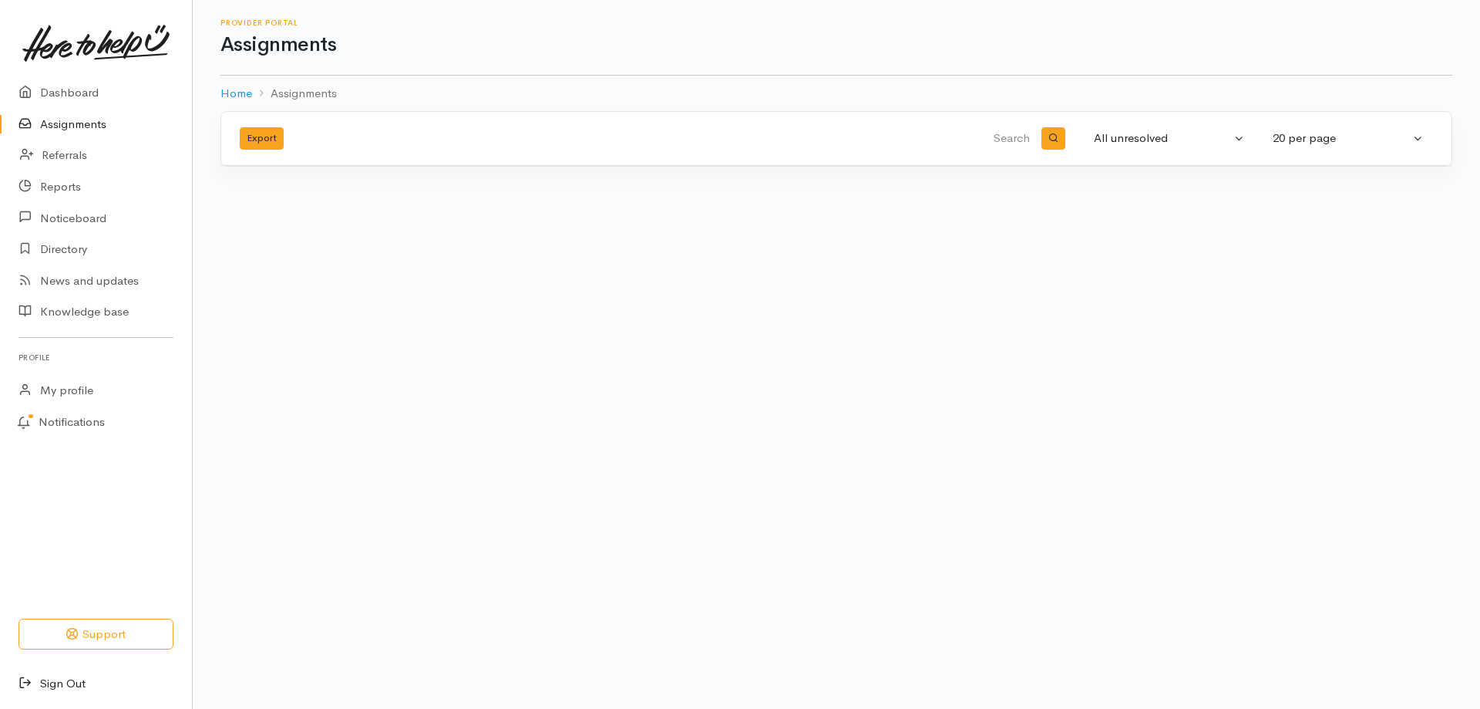
click at [73, 685] on link "Sign Out" at bounding box center [96, 684] width 192 height 32
